Goal: Task Accomplishment & Management: Complete application form

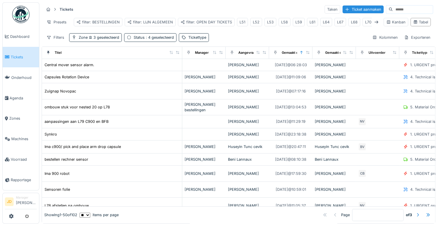
scroll to position [284, 0]
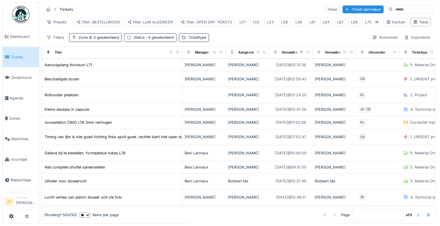
click at [22, 58] on span "Tickets" at bounding box center [24, 56] width 26 height 5
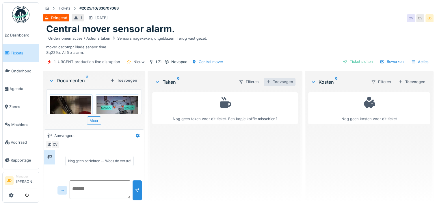
click at [282, 81] on div "Toevoegen" at bounding box center [280, 82] width 32 height 8
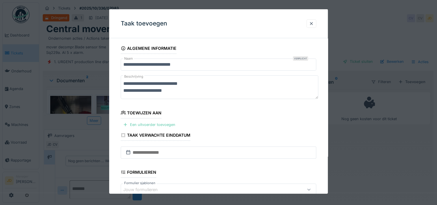
click at [149, 123] on div "Een uitvoerder toevoegen" at bounding box center [149, 125] width 57 height 8
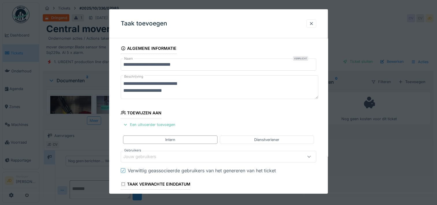
click at [139, 160] on div "Jouw gebruikers" at bounding box center [219, 157] width 196 height 12
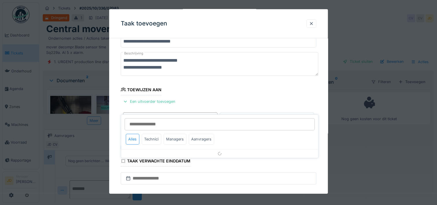
scroll to position [55, 0]
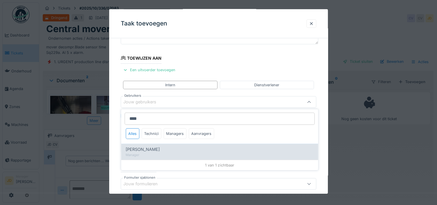
type input "****"
click at [161, 151] on div "[PERSON_NAME]" at bounding box center [220, 149] width 188 height 6
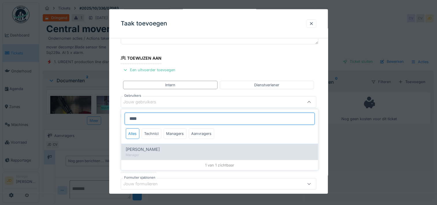
type input "****"
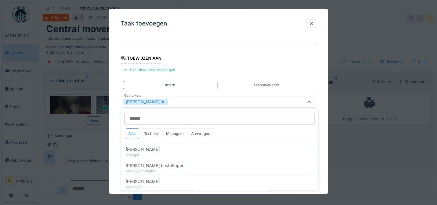
click at [311, 93] on fieldset "**********" at bounding box center [219, 130] width 196 height 285
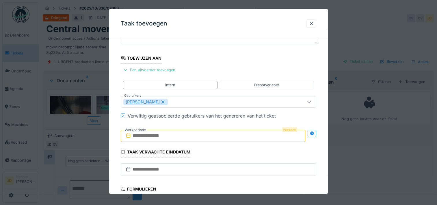
click at [210, 133] on input "text" at bounding box center [213, 136] width 185 height 12
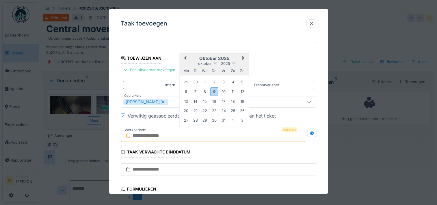
click at [228, 57] on h2 "oktober 2025" at bounding box center [214, 58] width 69 height 5
click at [217, 94] on div "9" at bounding box center [214, 91] width 8 height 8
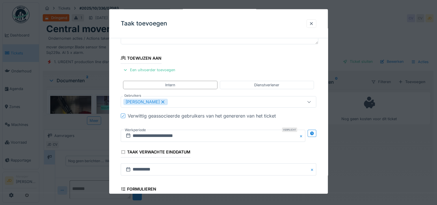
scroll to position [145, 0]
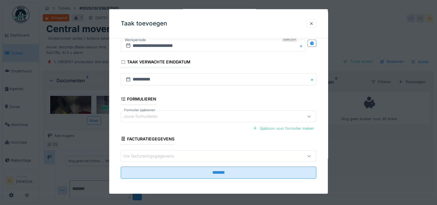
click at [237, 165] on fieldset "**********" at bounding box center [219, 40] width 196 height 285
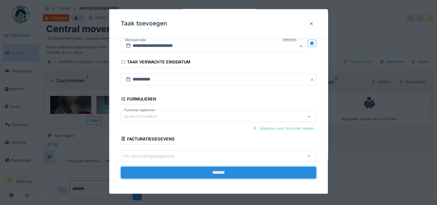
click at [236, 169] on input "*******" at bounding box center [219, 172] width 196 height 12
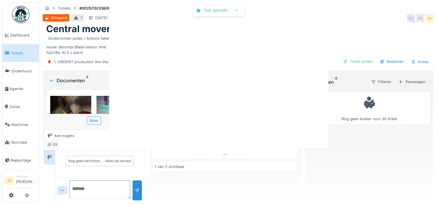
scroll to position [0, 0]
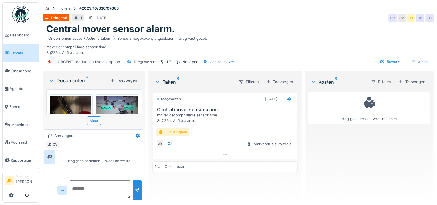
click at [175, 130] on div "Lijn Vrijgave" at bounding box center [173, 132] width 34 height 8
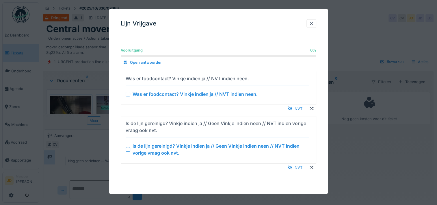
drag, startPoint x: 175, startPoint y: 130, endPoint x: 263, endPoint y: 162, distance: 94.5
click at [263, 162] on div "Is de lijn gereinigd? Vinkje indien ja // Geen Vinkje indien neen // NVT indien…" at bounding box center [219, 143] width 196 height 55
click at [300, 171] on div "Vooruitgang 0 % 0 % Open antwoorden Was er foodcontact? Vinkje indien ja // NVT…" at bounding box center [218, 114] width 219 height 143
click at [301, 167] on div "NVT" at bounding box center [295, 167] width 19 height 8
click at [299, 109] on div "NVT" at bounding box center [295, 108] width 19 height 8
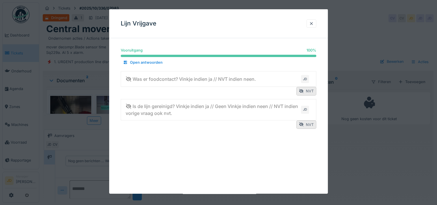
click at [346, 144] on div at bounding box center [218, 102] width 437 height 205
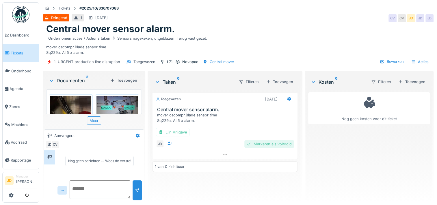
click at [280, 141] on div "Markeren als voltooid" at bounding box center [270, 144] width 50 height 8
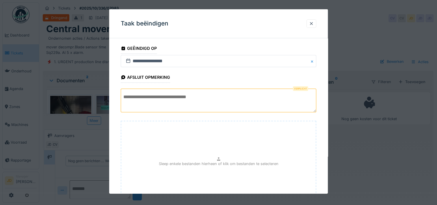
click at [190, 91] on textarea at bounding box center [219, 100] width 196 height 24
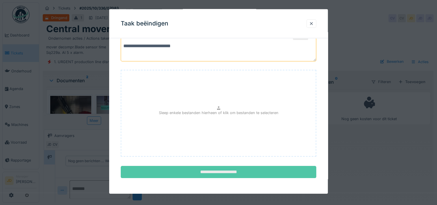
type textarea "**********"
click at [214, 169] on input "**********" at bounding box center [219, 172] width 196 height 12
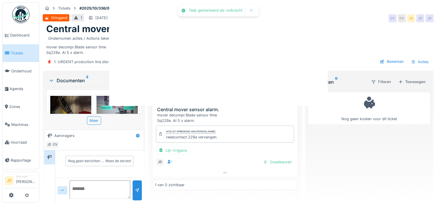
scroll to position [0, 0]
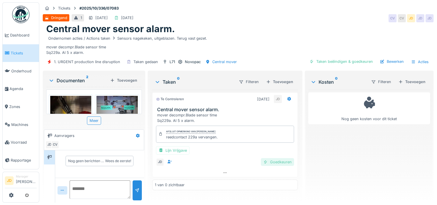
click at [283, 163] on div "Goedkeuren" at bounding box center [277, 162] width 33 height 8
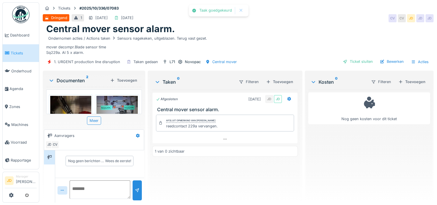
click at [341, 63] on div "Ticket sluiten" at bounding box center [358, 62] width 35 height 8
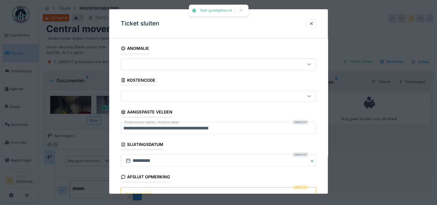
scroll to position [51, 0]
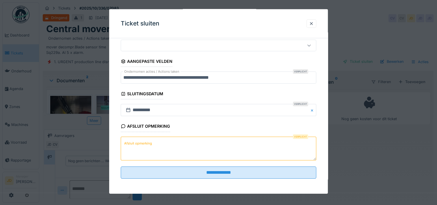
click at [142, 140] on label "Afsluit opmerking" at bounding box center [138, 143] width 30 height 7
click at [142, 139] on textarea "Afsluit opmerking" at bounding box center [219, 148] width 196 height 24
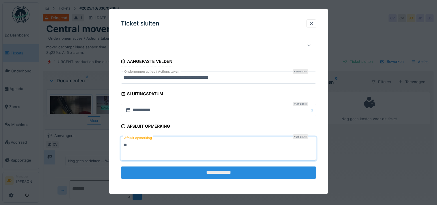
type textarea "**"
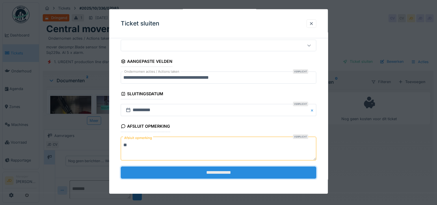
click at [162, 176] on input "**********" at bounding box center [219, 172] width 196 height 12
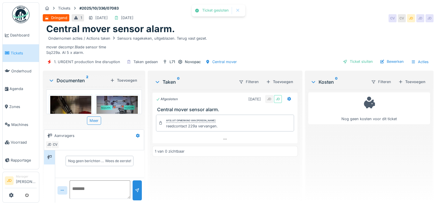
scroll to position [3, 0]
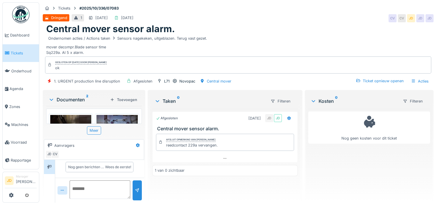
click at [12, 51] on span "Tickets" at bounding box center [24, 52] width 26 height 5
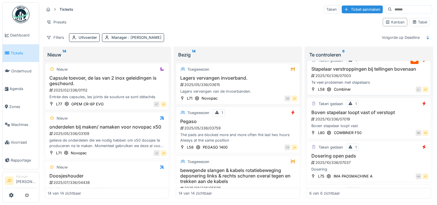
scroll to position [87, 0]
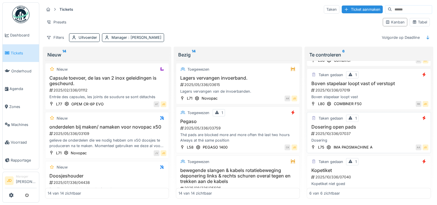
click at [373, 134] on div "2025/10/336/07037" at bounding box center [370, 133] width 118 height 5
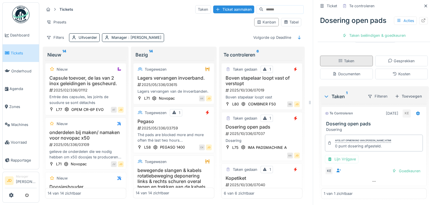
scroll to position [92, 0]
click at [293, 22] on div "Tabel" at bounding box center [291, 21] width 15 height 5
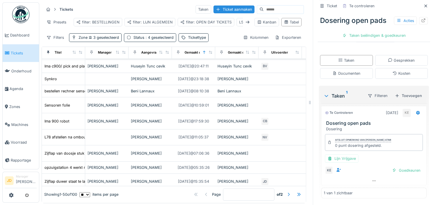
scroll to position [58, 0]
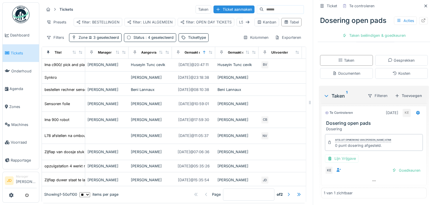
drag, startPoint x: 417, startPoint y: 6, endPoint x: 407, endPoint y: 14, distance: 13.0
click at [425, 6] on icon at bounding box center [426, 5] width 3 height 3
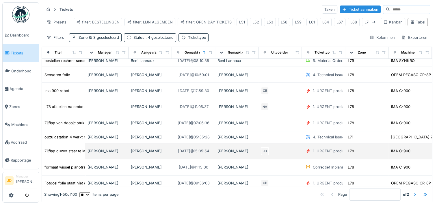
scroll to position [116, 0]
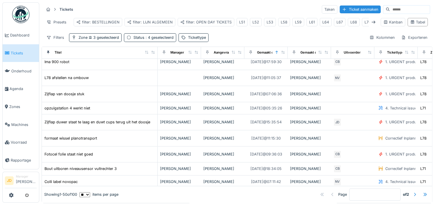
drag, startPoint x: 82, startPoint y: 58, endPoint x: 155, endPoint y: 61, distance: 72.6
click at [155, 59] on th "Titel" at bounding box center [100, 53] width 116 height 12
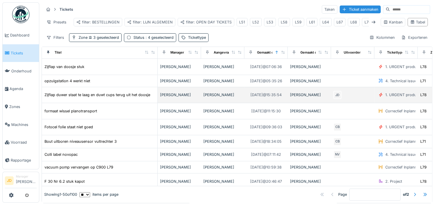
scroll to position [173, 0]
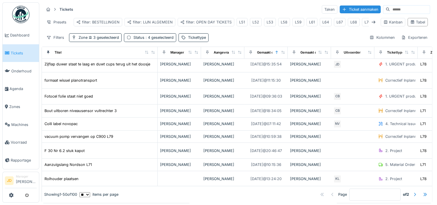
drag, startPoint x: 135, startPoint y: 128, endPoint x: 348, endPoint y: 44, distance: 228.9
click at [348, 42] on div "Filters Zone 3 geselecteerd Status : 4 geselecteerd Tickettype Kolommen Exporte…" at bounding box center [237, 37] width 387 height 8
click at [372, 21] on icon at bounding box center [374, 22] width 5 height 4
click at [328, 23] on div "L71" at bounding box center [330, 21] width 5 height 5
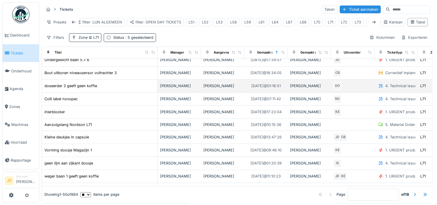
scroll to position [155, 0]
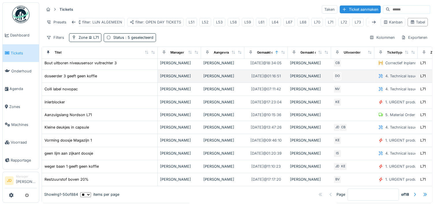
click at [141, 79] on div "doseerder 3 geeft geen koffie" at bounding box center [99, 76] width 111 height 6
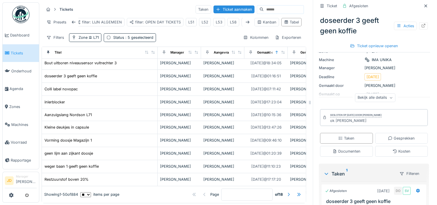
scroll to position [104, 0]
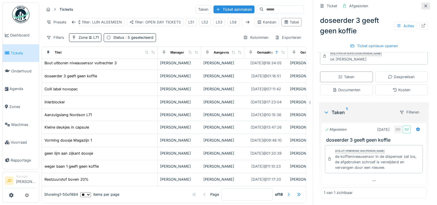
click at [425, 5] on icon at bounding box center [426, 5] width 3 height 3
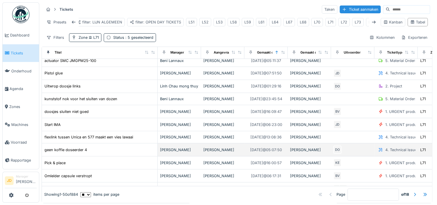
scroll to position [387, 0]
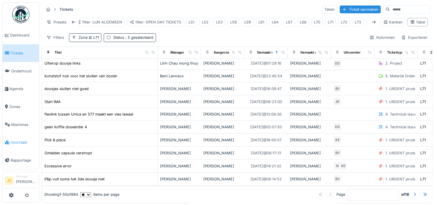
click at [19, 139] on span "Voorraad" at bounding box center [24, 141] width 26 height 5
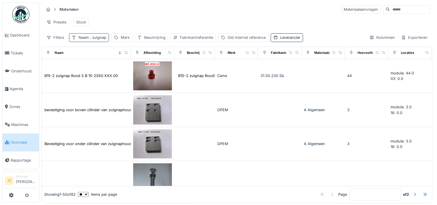
click at [100, 40] on span ": zuignap" at bounding box center [98, 37] width 18 height 4
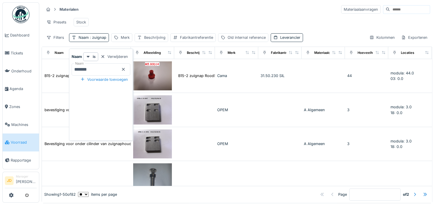
click at [125, 69] on icon at bounding box center [123, 69] width 3 height 3
click at [119, 68] on input "Naam" at bounding box center [101, 69] width 59 height 12
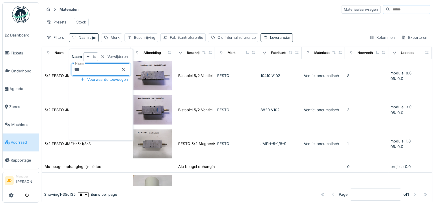
type input "****"
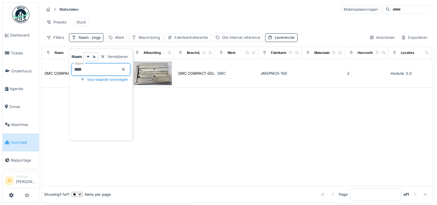
click at [166, 108] on div at bounding box center [237, 137] width 391 height 98
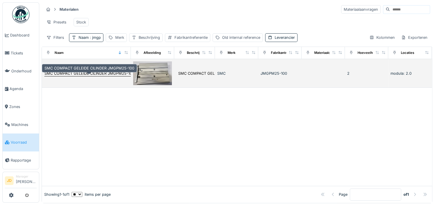
click at [127, 76] on div "SMC COMPACT GELEIDE CILINDER JMGPM25-100" at bounding box center [90, 73] width 90 height 5
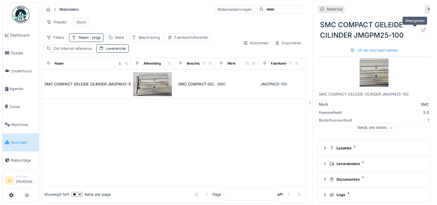
click at [422, 31] on icon at bounding box center [424, 30] width 4 height 4
click at [425, 13] on div at bounding box center [427, 9] width 5 height 9
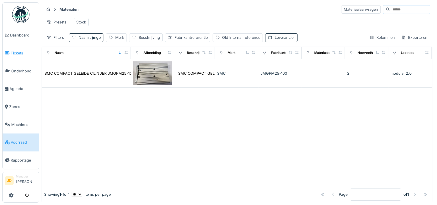
click at [23, 56] on link "Tickets" at bounding box center [21, 53] width 36 height 18
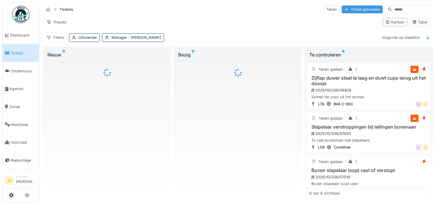
click at [361, 12] on div "Ticket aanmaken" at bounding box center [362, 9] width 41 height 8
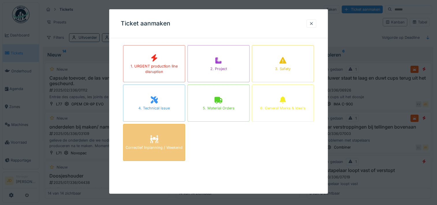
click at [152, 147] on div "Correctief Inplanning / Weekend" at bounding box center [154, 147] width 57 height 5
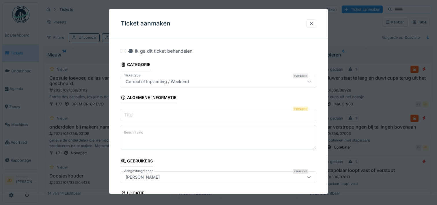
click at [159, 114] on input "Titel" at bounding box center [219, 115] width 196 height 12
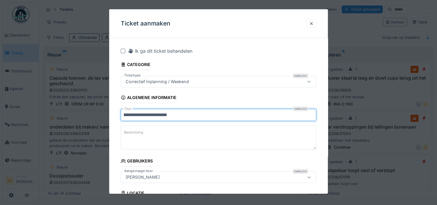
type input "**********"
click at [165, 134] on textarea "Beschrijving" at bounding box center [219, 137] width 196 height 24
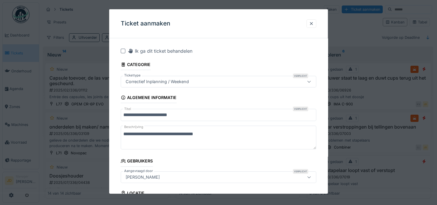
click at [243, 148] on textarea "**********" at bounding box center [219, 137] width 196 height 24
paste textarea "**********"
click at [297, 136] on textarea "**********" at bounding box center [219, 137] width 196 height 24
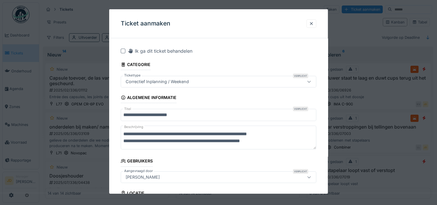
click at [295, 137] on textarea "**********" at bounding box center [219, 137] width 196 height 24
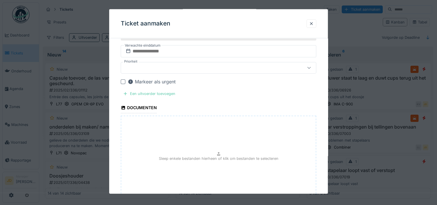
scroll to position [221, 0]
type textarea "**********"
click at [141, 92] on div "Een uitvoerder toevoegen" at bounding box center [149, 94] width 57 height 8
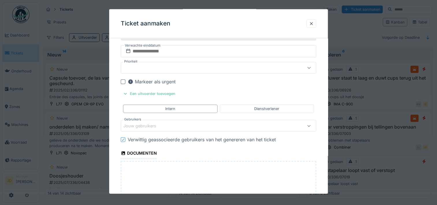
click at [151, 123] on div "Jouw gebruikers" at bounding box center [143, 125] width 41 height 6
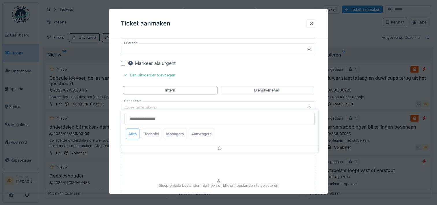
scroll to position [244, 0]
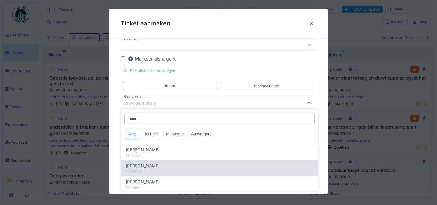
type input "****"
click at [159, 164] on div "[PERSON_NAME]" at bounding box center [220, 165] width 188 height 6
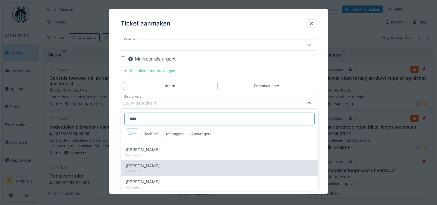
type input "****"
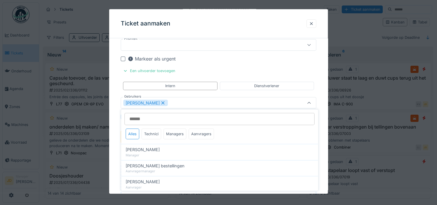
click at [309, 100] on div at bounding box center [309, 102] width 14 height 11
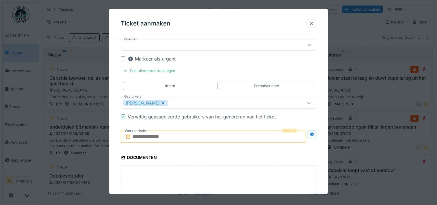
click at [142, 135] on input "text" at bounding box center [213, 136] width 185 height 12
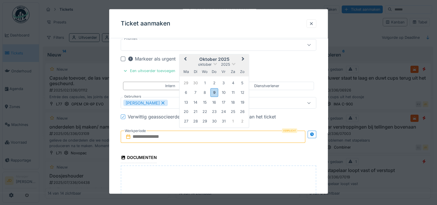
click at [232, 57] on h2 "oktober 2025" at bounding box center [214, 59] width 69 height 5
click at [234, 90] on div "11" at bounding box center [233, 92] width 8 height 8
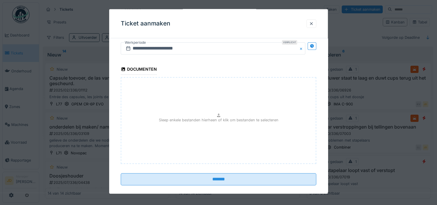
scroll to position [338, 0]
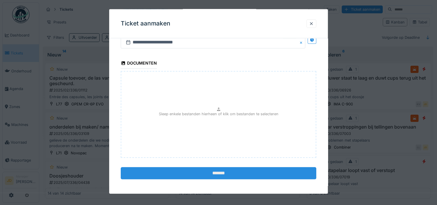
click at [220, 176] on input "*******" at bounding box center [219, 173] width 196 height 12
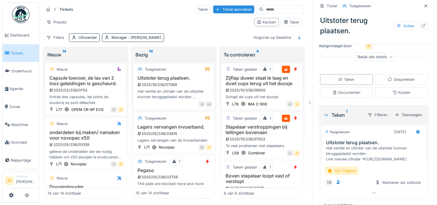
scroll to position [110, 0]
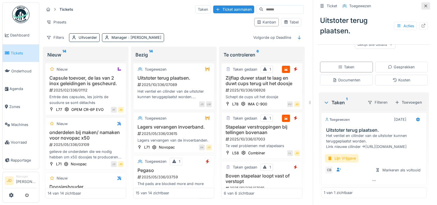
click at [422, 6] on div at bounding box center [426, 5] width 9 height 7
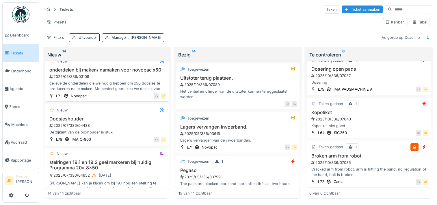
scroll to position [58, 0]
click at [422, 22] on div "Tabel" at bounding box center [420, 21] width 15 height 5
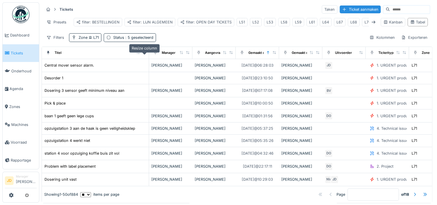
drag, startPoint x: 81, startPoint y: 57, endPoint x: 145, endPoint y: 58, distance: 63.9
click at [145, 54] on icon at bounding box center [145, 52] width 4 height 3
click at [59, 24] on div "Presets" at bounding box center [56, 22] width 25 height 8
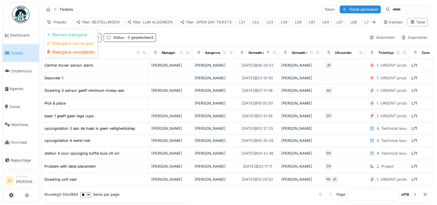
click at [182, 39] on div "Filters Zone L71 Status : 5 geselecteerd Kolommen Exporteren" at bounding box center [237, 37] width 387 height 8
click at [58, 42] on div "Filters" at bounding box center [55, 37] width 23 height 8
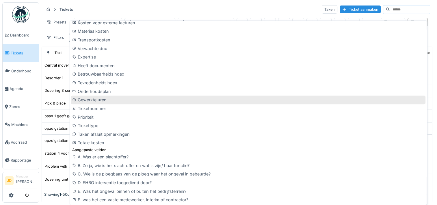
scroll to position [289, 0]
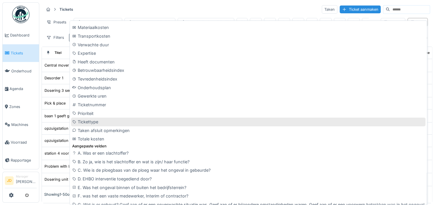
click at [95, 123] on div "Tickettype" at bounding box center [248, 121] width 355 height 9
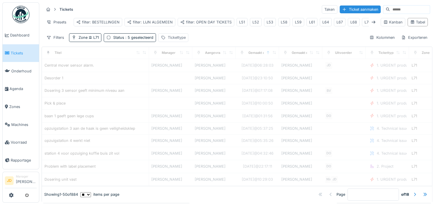
click at [179, 40] on div "Tickettype" at bounding box center [177, 37] width 18 height 5
click at [179, 67] on div "Tickettype" at bounding box center [177, 69] width 29 height 6
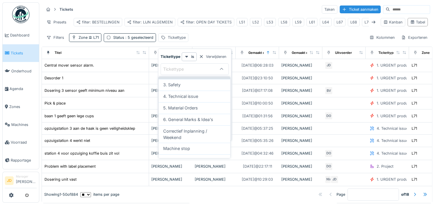
scroll to position [58, 0]
click at [187, 120] on span "6. General Marks & Idea's" at bounding box center [188, 119] width 50 height 6
type input "***"
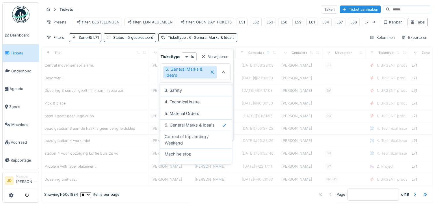
click at [267, 39] on div "Filters Zone L71 Status : 5 geselecteerd Tickettype : 6. General Marks & Idea's…" at bounding box center [237, 37] width 387 height 8
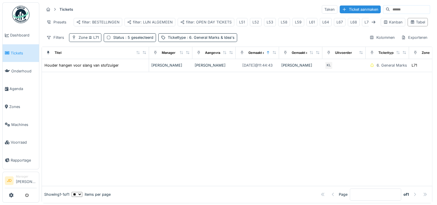
click at [91, 40] on div "Zone L71" at bounding box center [89, 37] width 20 height 5
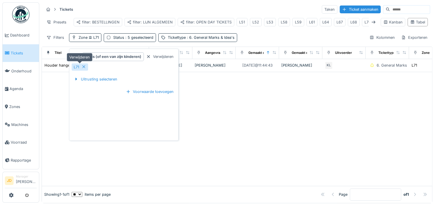
click at [86, 66] on icon at bounding box center [84, 67] width 5 height 4
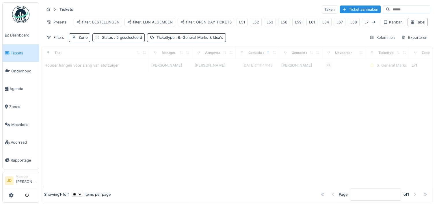
click at [80, 158] on div at bounding box center [237, 129] width 391 height 114
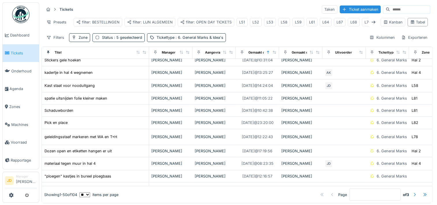
scroll to position [0, 0]
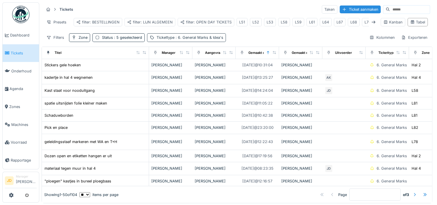
click at [202, 40] on span ": 6. General Marks & Idea's" at bounding box center [199, 37] width 49 height 4
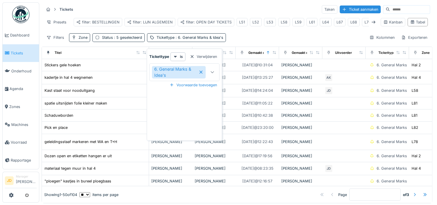
click at [202, 71] on icon at bounding box center [201, 72] width 3 height 3
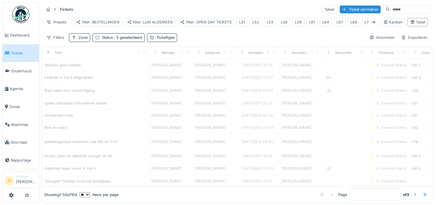
click at [242, 40] on div "Filters Zone Status : 5 geselecteerd Tickettype Kolommen Exporteren" at bounding box center [237, 37] width 387 height 8
click at [134, 40] on span ": 5 geselecteerd" at bounding box center [127, 37] width 29 height 4
click at [390, 10] on input at bounding box center [410, 9] width 40 height 8
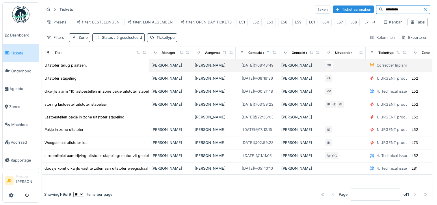
type input "*********"
click at [92, 68] on div "Uitstoter terug plaatsen." at bounding box center [95, 65] width 102 height 6
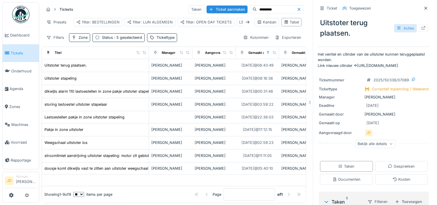
click at [401, 29] on div "Acties" at bounding box center [405, 28] width 23 height 8
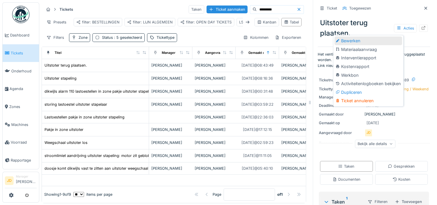
click at [369, 44] on div "Bewerken" at bounding box center [369, 40] width 68 height 9
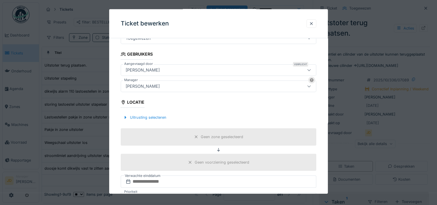
scroll to position [116, 0]
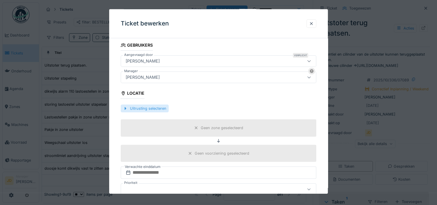
click at [149, 107] on div "Uitrusting selecteren" at bounding box center [145, 108] width 48 height 8
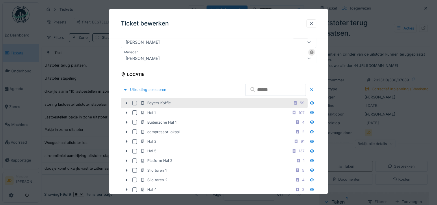
scroll to position [145, 0]
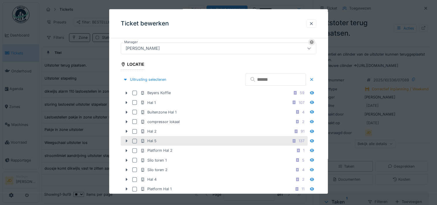
click at [128, 140] on icon at bounding box center [126, 141] width 5 height 4
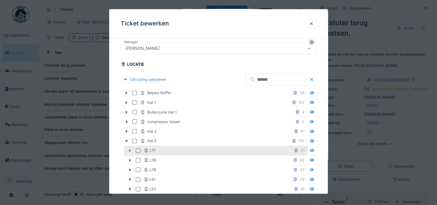
click at [131, 148] on icon at bounding box center [130, 150] width 5 height 4
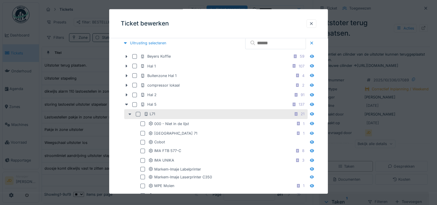
scroll to position [231, 0]
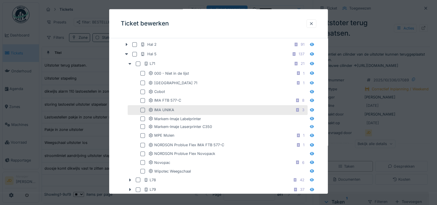
click at [143, 110] on div at bounding box center [143, 110] width 5 height 5
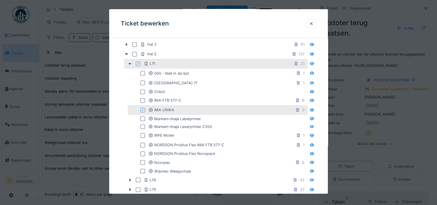
click at [141, 108] on div at bounding box center [143, 110] width 5 height 5
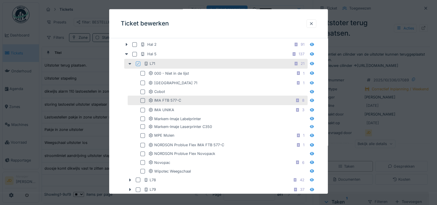
click at [141, 100] on div at bounding box center [143, 100] width 5 height 5
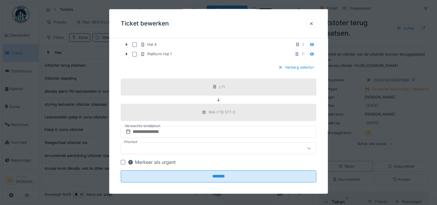
scroll to position [468, 0]
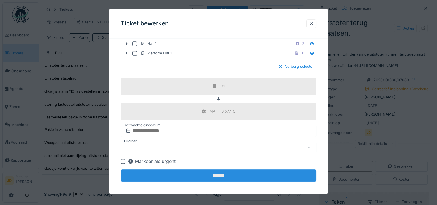
click at [195, 170] on input "*******" at bounding box center [219, 175] width 196 height 12
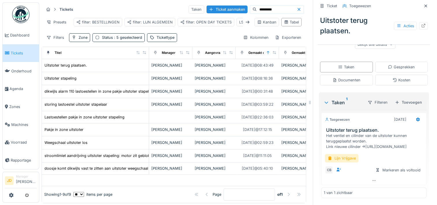
scroll to position [110, 0]
click at [355, 76] on div "Documenten" at bounding box center [346, 80] width 53 height 11
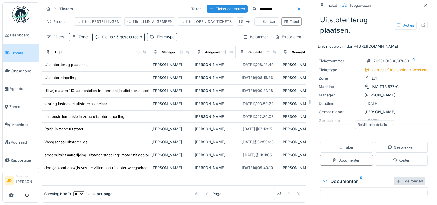
click at [402, 177] on div "Toevoegen" at bounding box center [410, 181] width 32 height 8
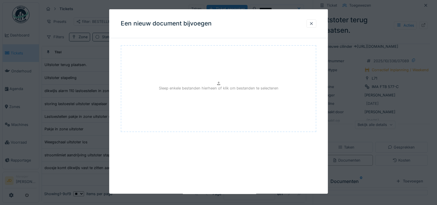
click at [216, 73] on div "Sleep enkele bestanden hierheen of klik om bestanden te selecteren" at bounding box center [219, 88] width 196 height 87
type input "**********"
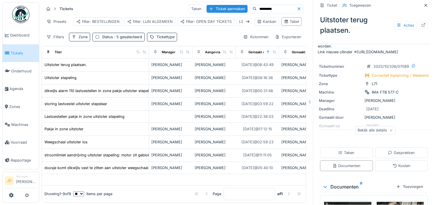
scroll to position [0, 0]
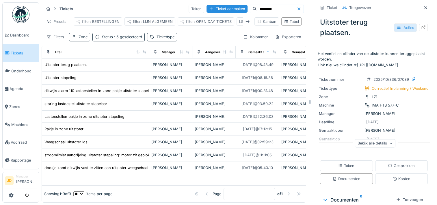
click at [397, 25] on icon at bounding box center [399, 27] width 5 height 4
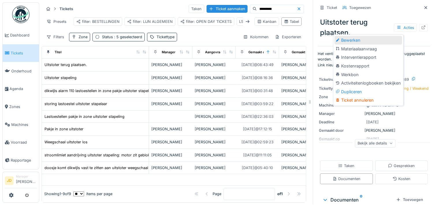
click at [373, 36] on div "Bewerken" at bounding box center [369, 40] width 68 height 9
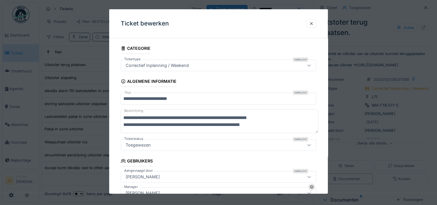
click at [285, 123] on textarea "**********" at bounding box center [220, 121] width 198 height 24
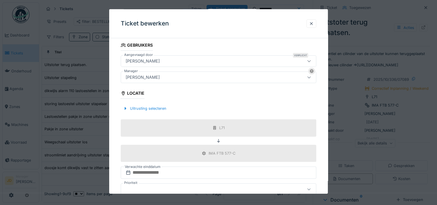
scroll to position [167, 0]
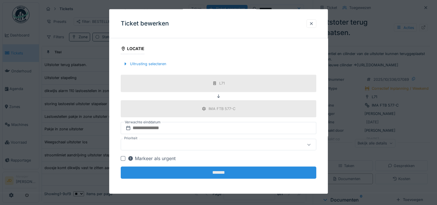
type textarea "**********"
click at [261, 172] on input "*******" at bounding box center [219, 172] width 196 height 12
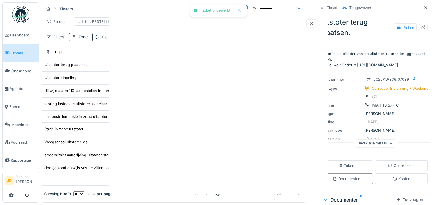
scroll to position [0, 0]
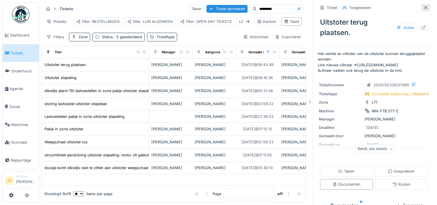
click at [424, 6] on icon at bounding box center [426, 8] width 5 height 4
